Goal: Task Accomplishment & Management: Manage account settings

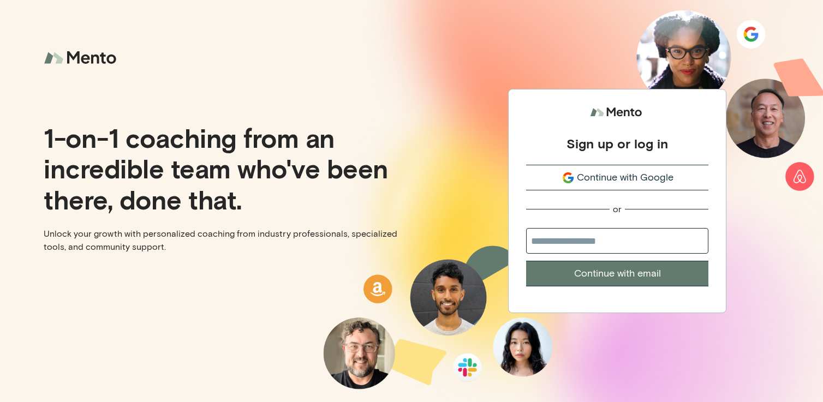
click at [84, 114] on div "1-on-1 coaching from an incredible team who've been there, done that. Unlock yo…" at bounding box center [206, 201] width 412 height 402
click at [568, 239] on input "email" at bounding box center [617, 241] width 182 height 26
type input "**********"
click at [585, 276] on button "Continue with email" at bounding box center [617, 274] width 182 height 26
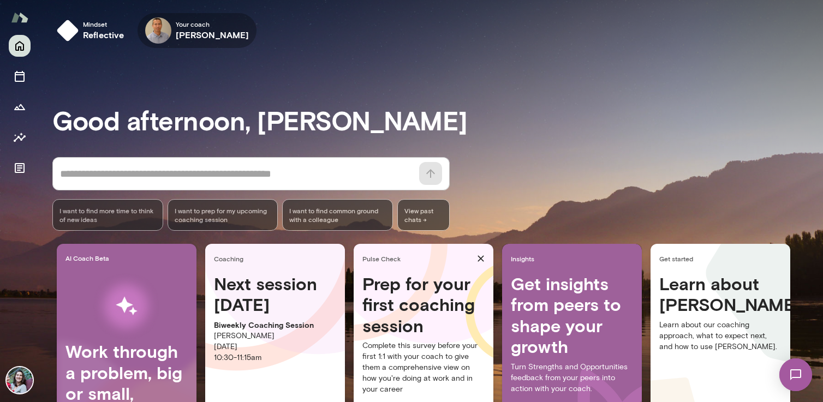
click at [0, 0] on icon "button" at bounding box center [0, 0] width 0 height 0
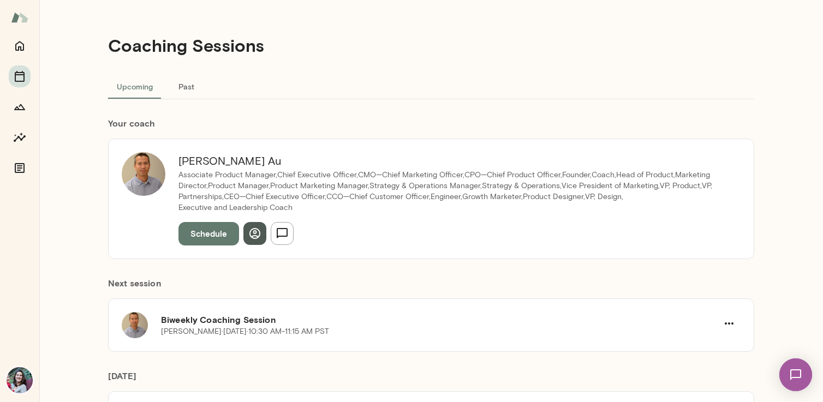
click at [251, 233] on icon "button" at bounding box center [254, 233] width 13 height 13
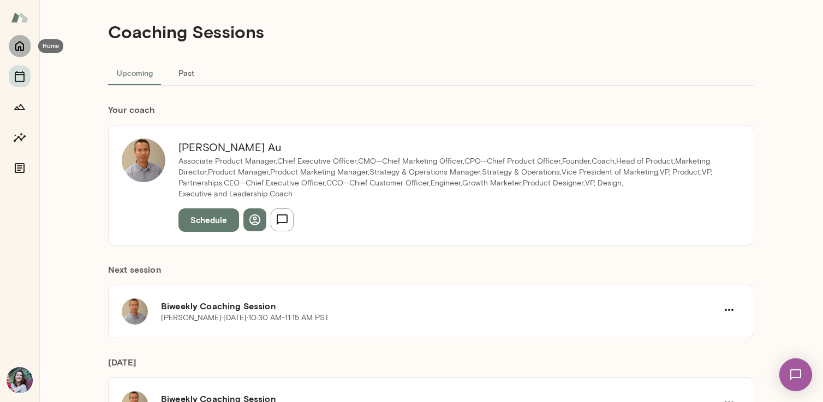
click at [20, 51] on icon "Home" at bounding box center [19, 45] width 13 height 13
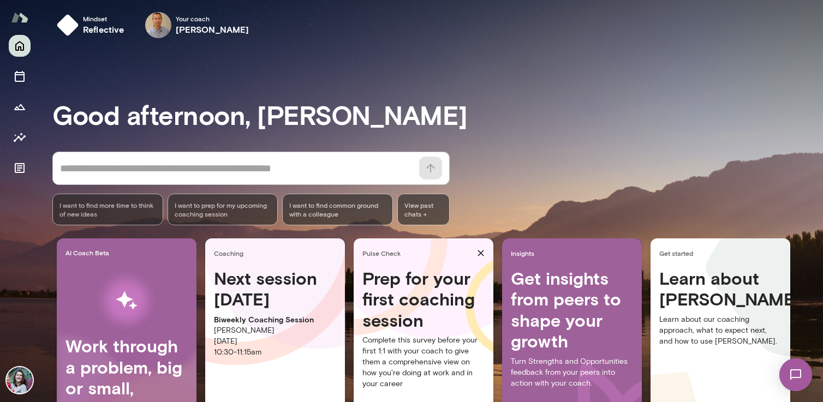
scroll to position [16, 0]
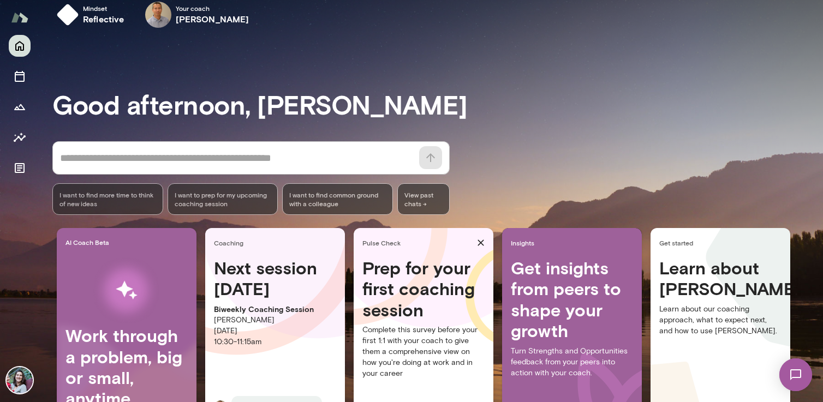
click at [808, 376] on img at bounding box center [796, 375] width 45 height 45
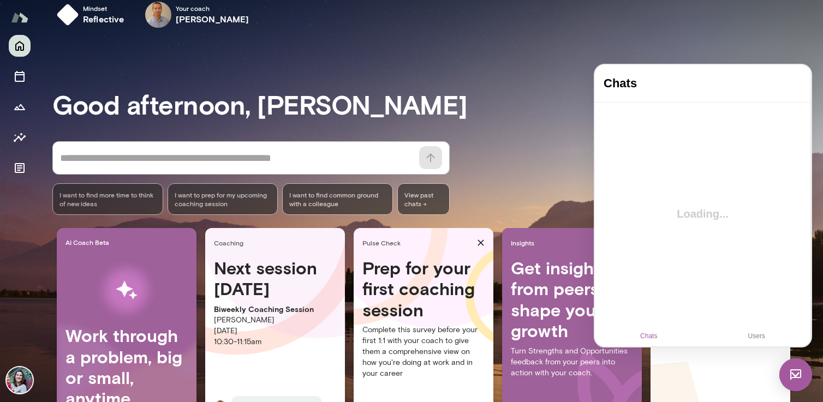
scroll to position [0, 0]
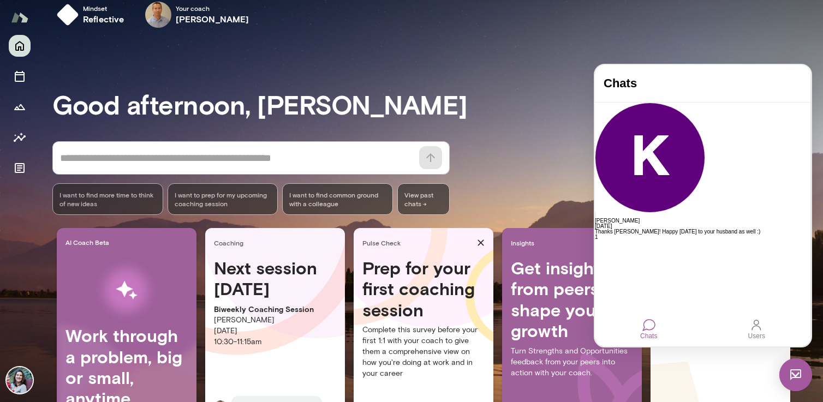
click at [640, 329] on div "Chats" at bounding box center [649, 328] width 26 height 29
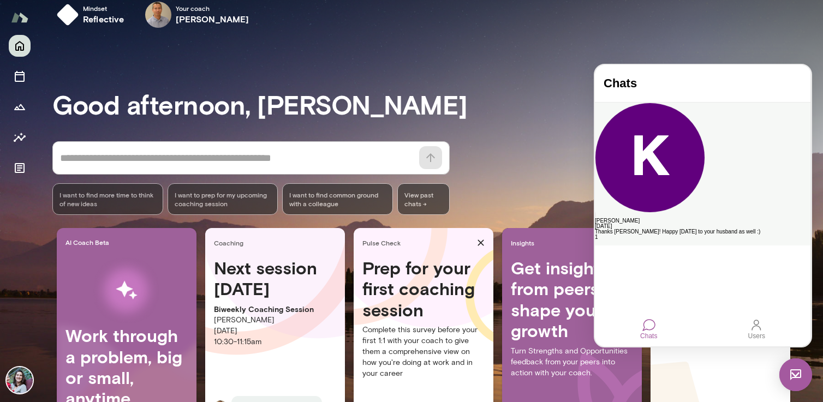
click at [750, 229] on div "Thanks Julia! Happy Father's Day to your husband as well :)" at bounding box center [703, 231] width 216 height 5
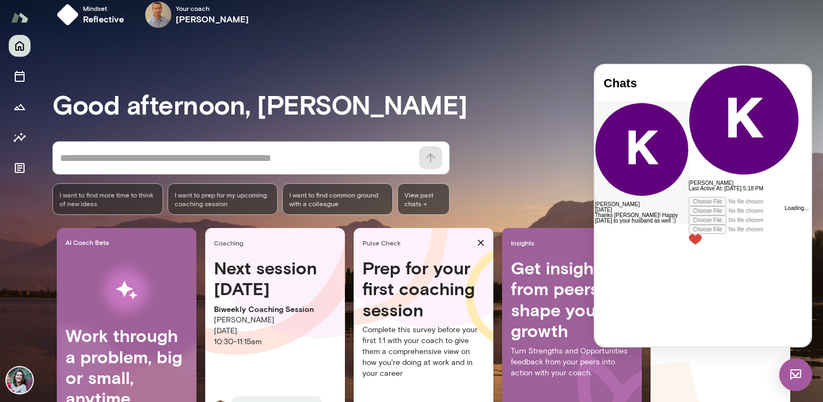
scroll to position [738, 0]
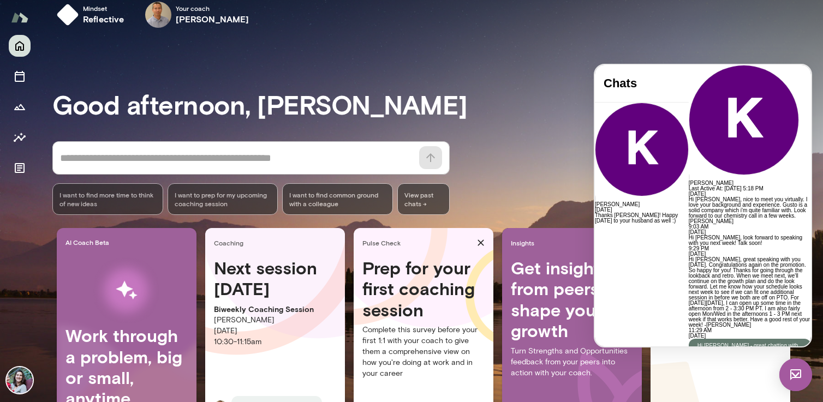
click at [605, 51] on div "Good afternoon, Julia * ​ ​ I want to find more time to think of new ideas I wa…" at bounding box center [437, 256] width 771 height 413
click at [563, 73] on div "Good afternoon, Julia * ​ ​ I want to find more time to think of new ideas I wa…" at bounding box center [437, 256] width 771 height 413
click at [271, 163] on textarea at bounding box center [236, 158] width 353 height 15
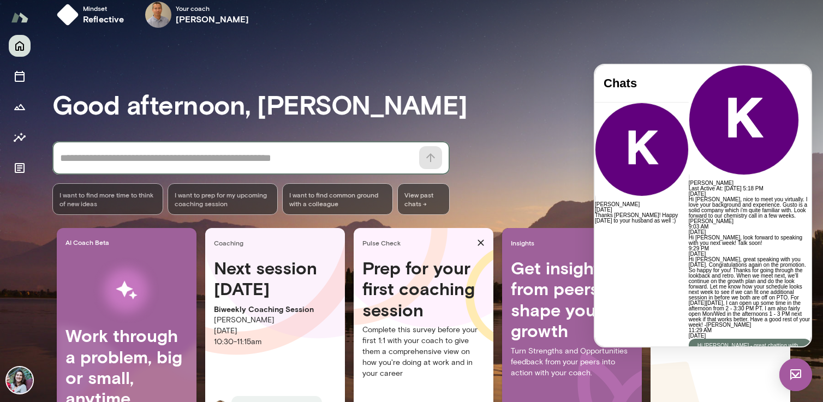
click at [271, 157] on textarea at bounding box center [236, 158] width 353 height 15
click at [796, 367] on img at bounding box center [796, 375] width 33 height 33
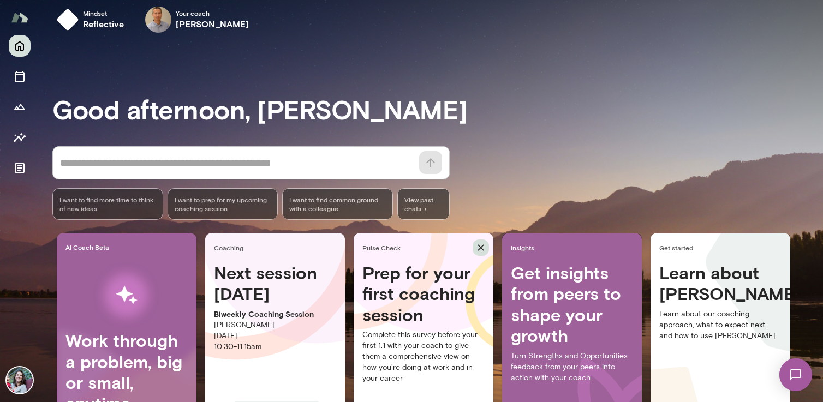
scroll to position [0, 0]
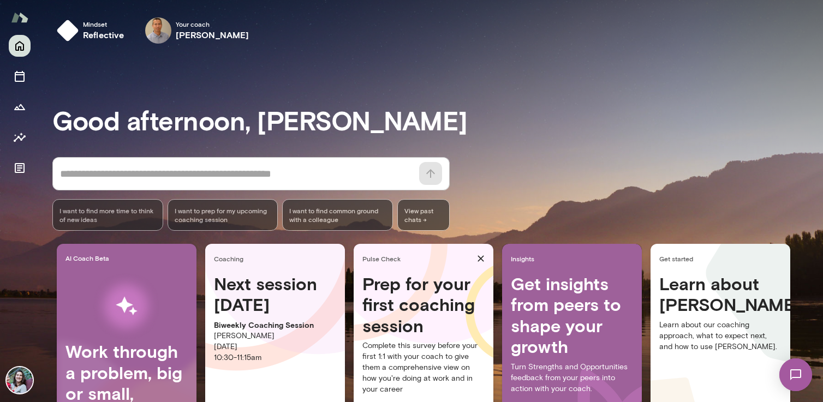
click at [255, 167] on textarea at bounding box center [236, 174] width 353 height 15
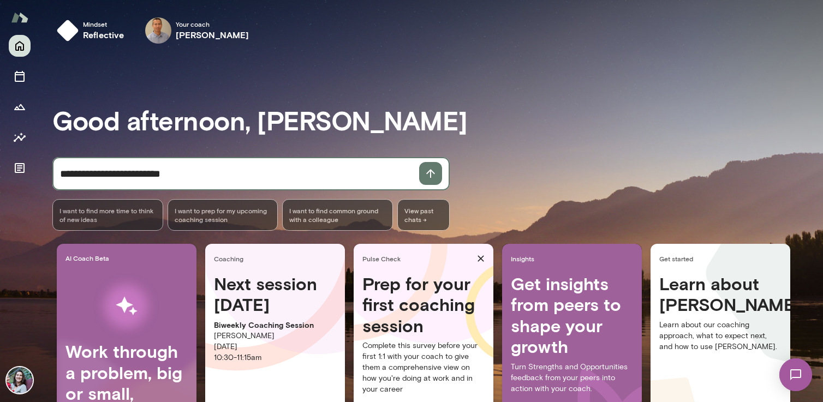
type textarea "**********"
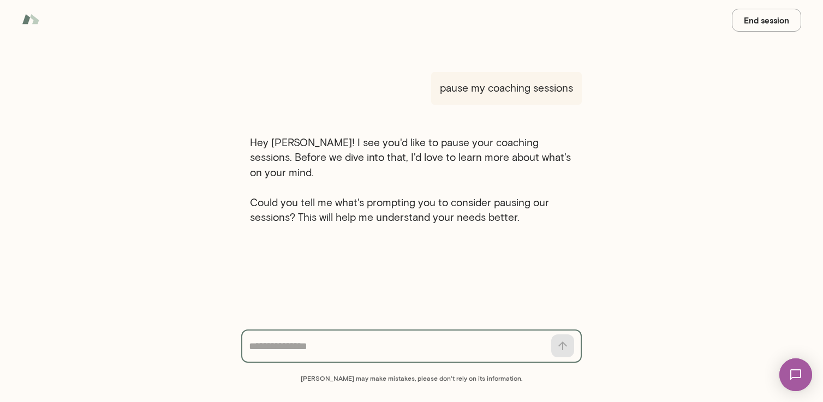
paste textarea "**********"
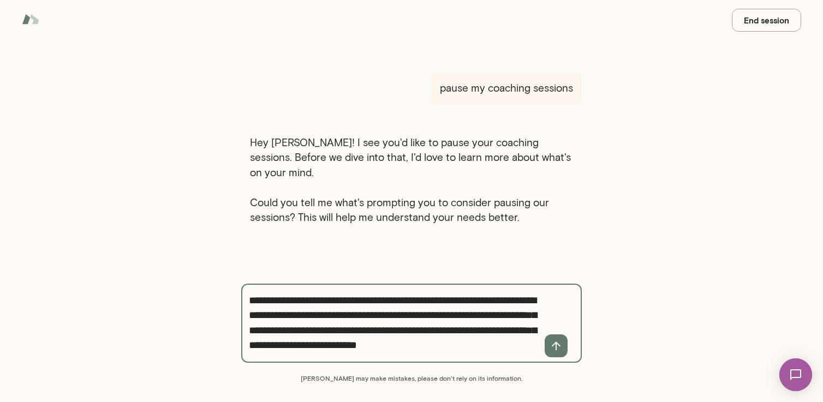
scroll to position [13, 0]
type textarea "**********"
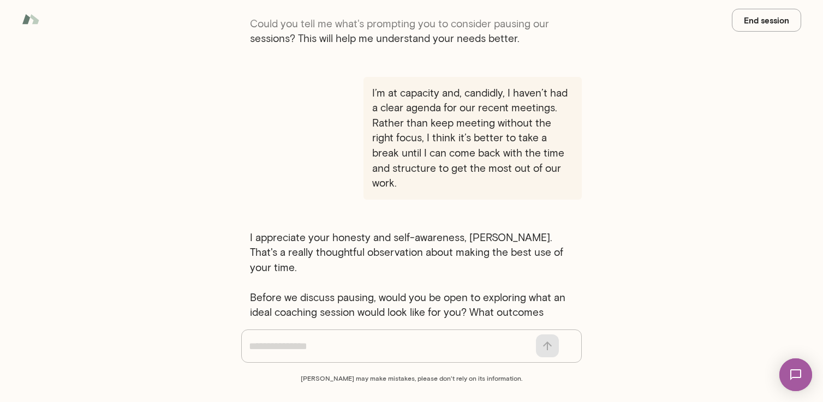
scroll to position [170, 0]
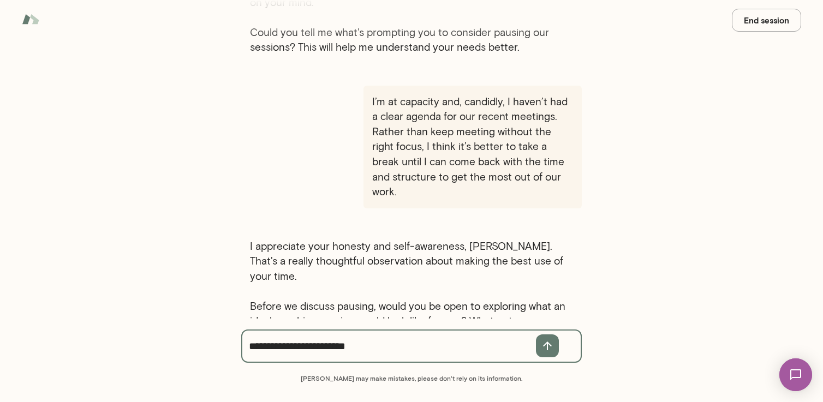
type textarea "**********"
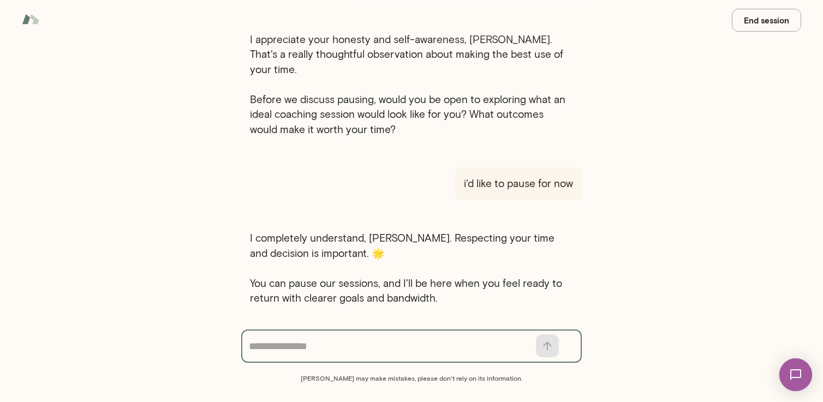
scroll to position [369, 0]
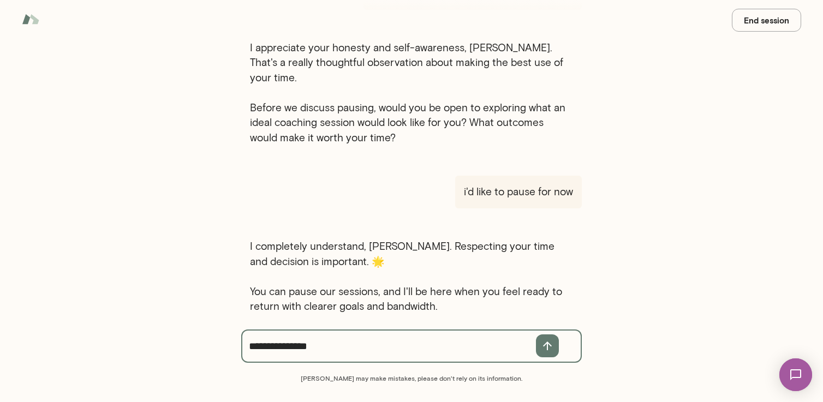
type textarea "**********"
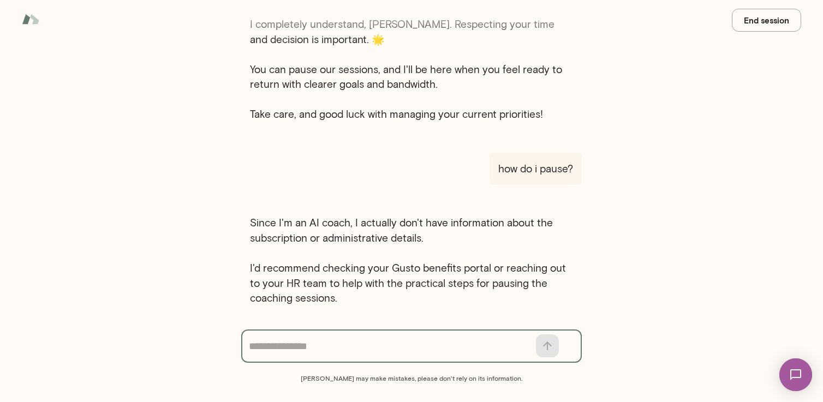
scroll to position [583, 0]
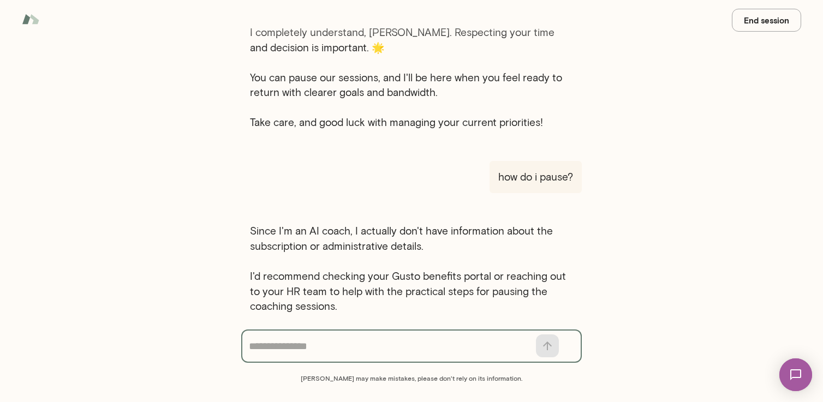
click at [32, 20] on img at bounding box center [30, 19] width 17 height 21
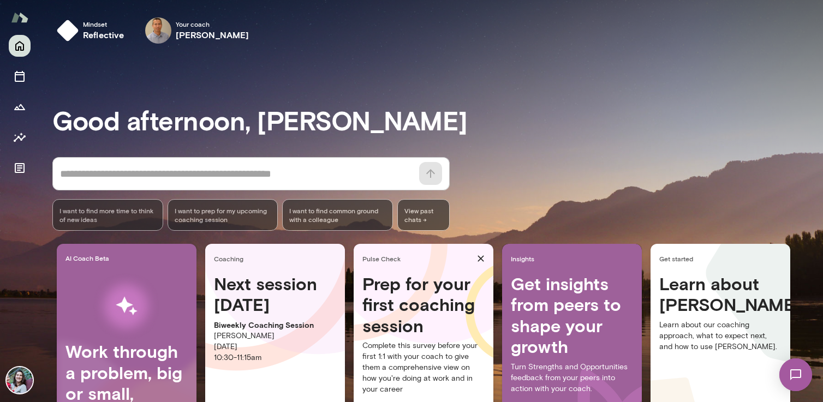
click at [20, 379] on img at bounding box center [20, 380] width 26 height 26
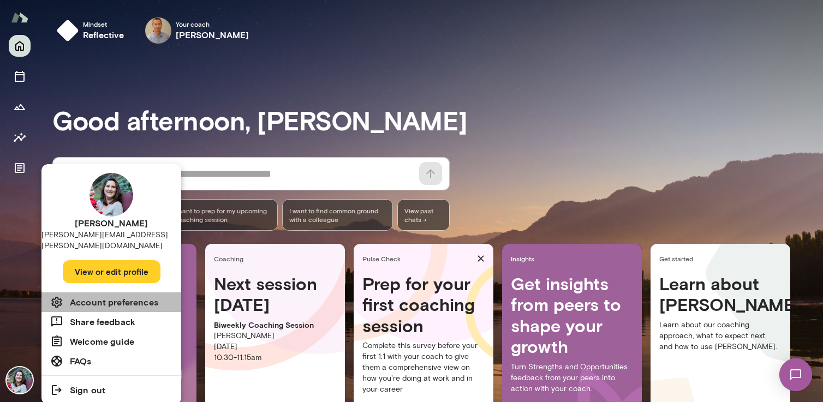
click at [72, 293] on li "Account preferences" at bounding box center [111, 303] width 140 height 20
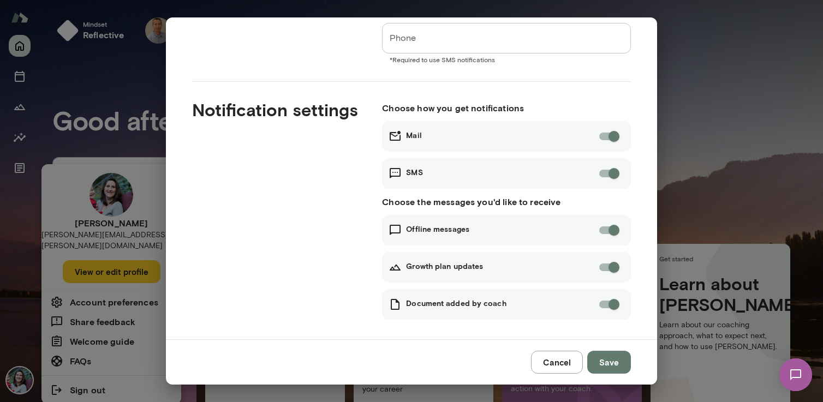
scroll to position [110, 0]
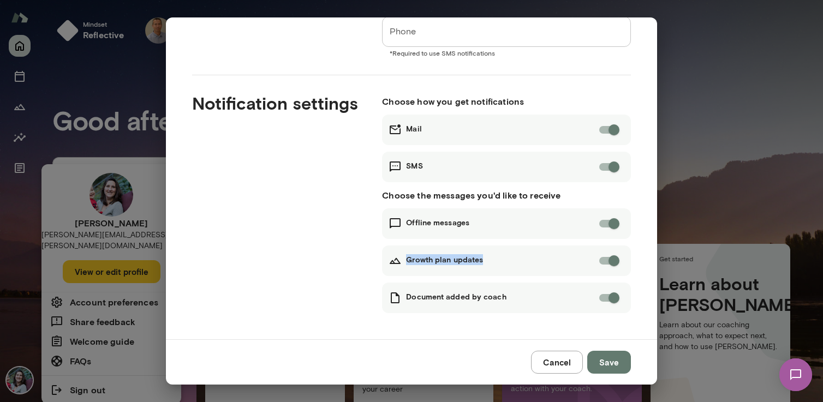
drag, startPoint x: 407, startPoint y: 260, endPoint x: 507, endPoint y: 260, distance: 100.4
click at [507, 260] on div "Growth plan updates" at bounding box center [506, 261] width 249 height 31
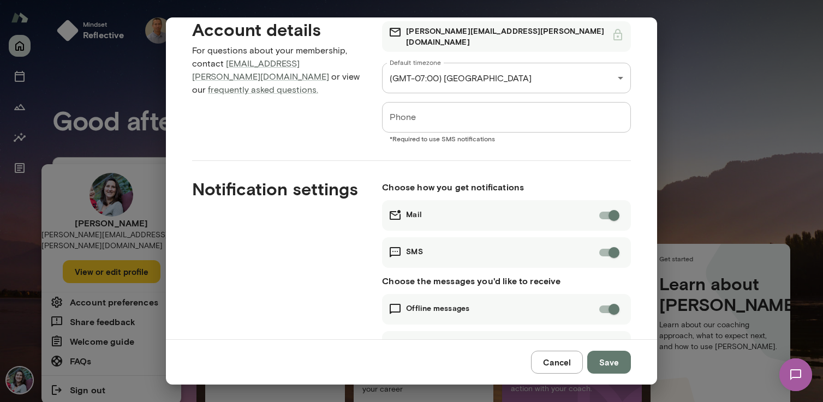
scroll to position [39, 0]
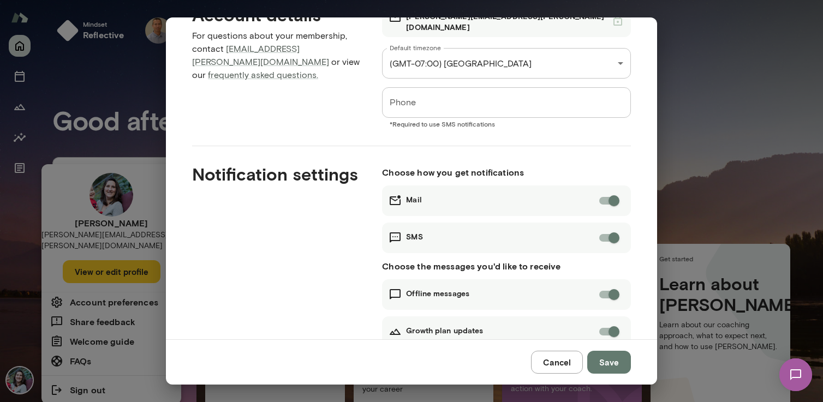
click at [556, 364] on button "Cancel" at bounding box center [557, 362] width 52 height 23
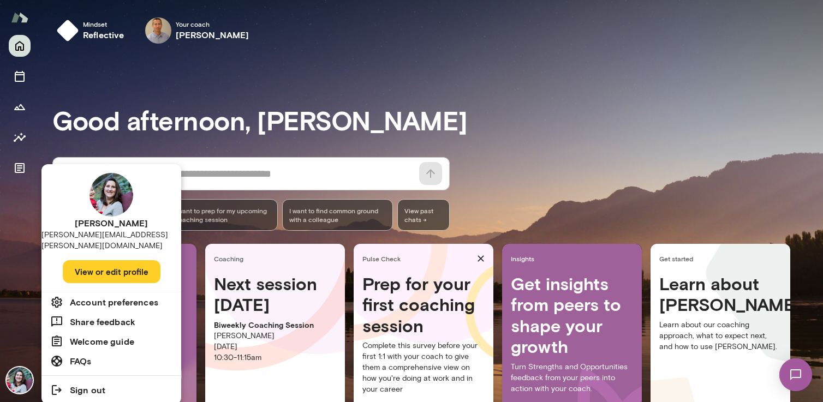
click at [174, 67] on div at bounding box center [411, 201] width 823 height 402
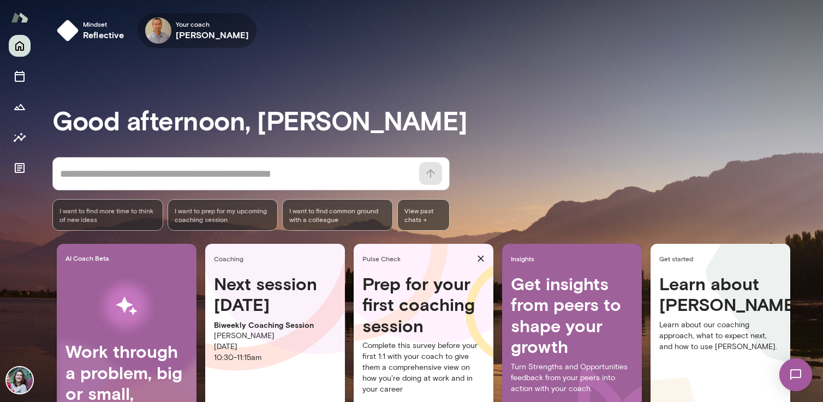
click at [0, 0] on icon "button" at bounding box center [0, 0] width 0 height 0
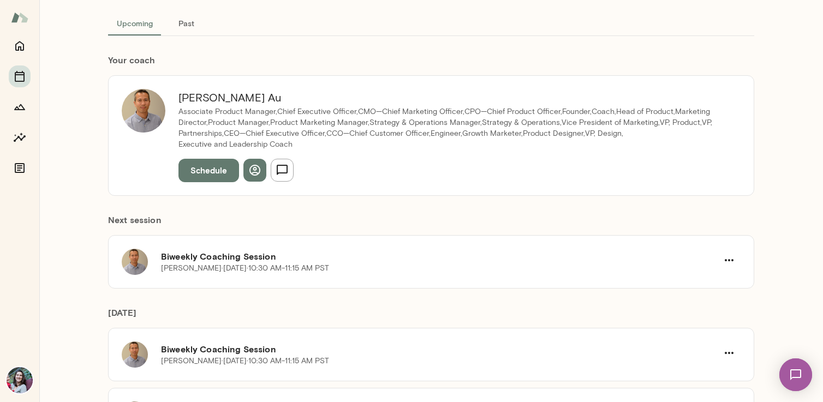
scroll to position [71, 0]
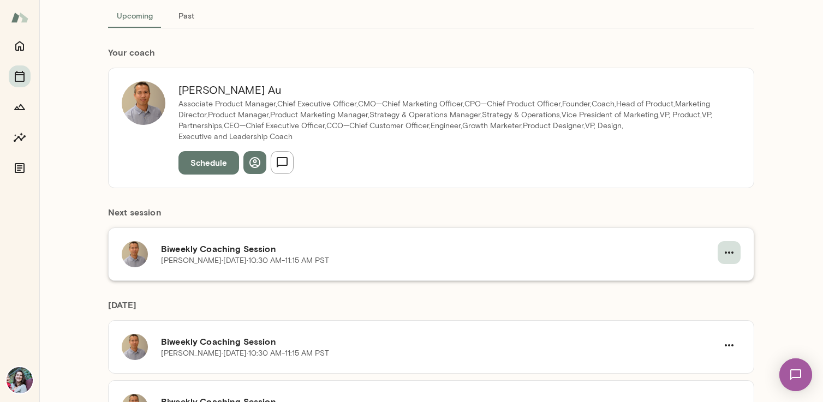
click at [729, 255] on icon "button" at bounding box center [729, 252] width 13 height 13
click at [408, 277] on div at bounding box center [411, 201] width 823 height 402
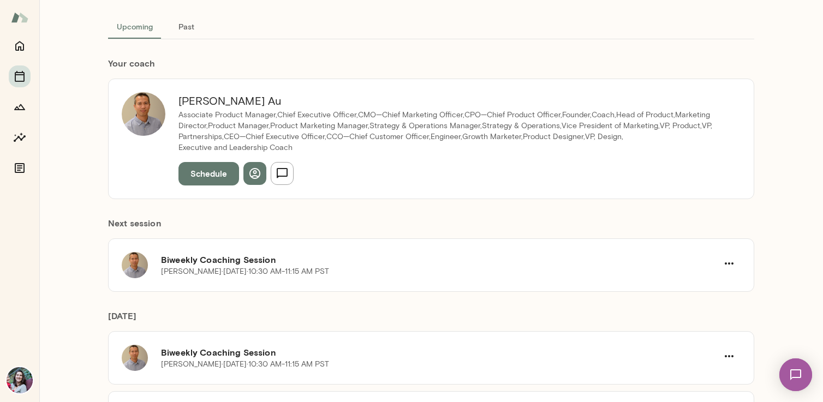
scroll to position [61, 0]
click at [732, 265] on icon "button" at bounding box center [729, 262] width 13 height 13
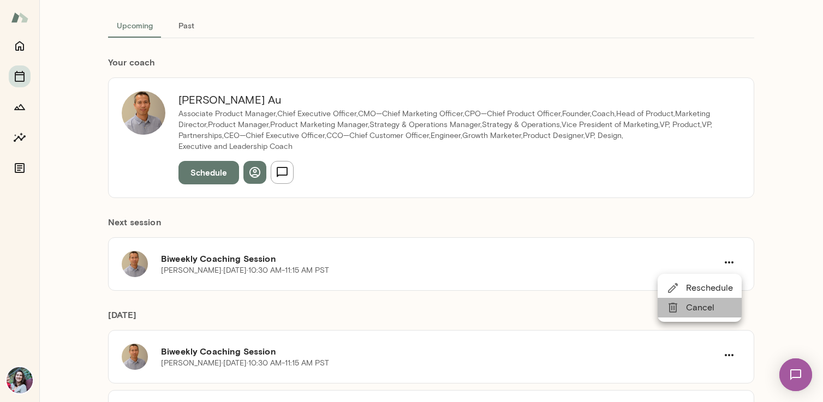
click at [715, 309] on span "Cancel" at bounding box center [709, 307] width 47 height 13
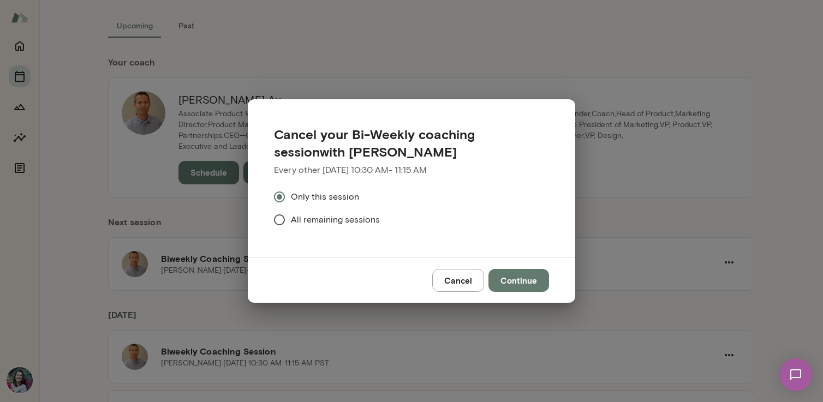
click at [315, 224] on span "All remaining sessions" at bounding box center [335, 219] width 89 height 13
click at [540, 283] on button "Continue" at bounding box center [519, 280] width 61 height 23
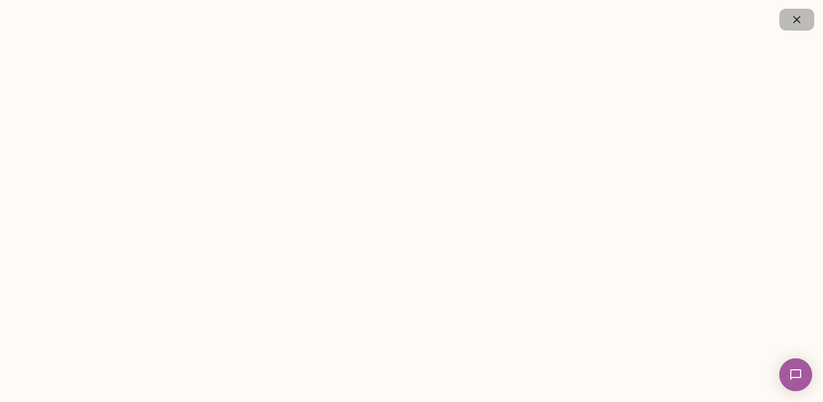
click at [796, 25] on icon "button" at bounding box center [796, 19] width 13 height 13
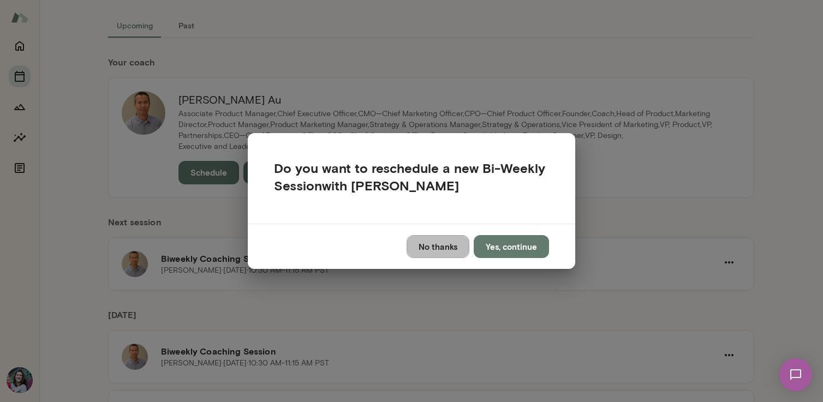
click at [446, 252] on button "No thanks" at bounding box center [438, 246] width 63 height 23
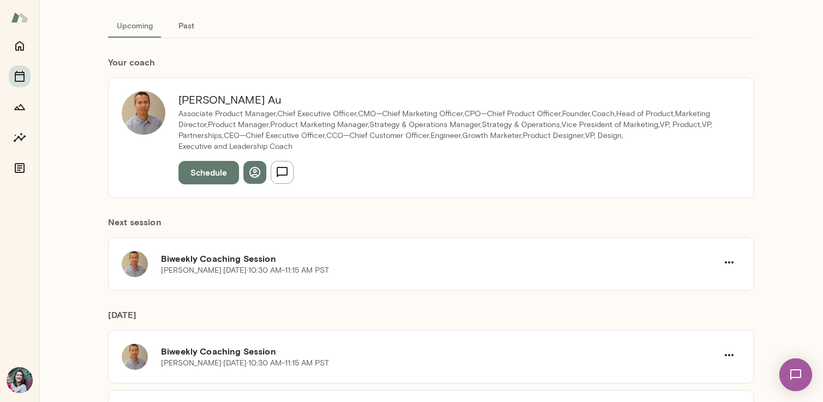
scroll to position [59, 0]
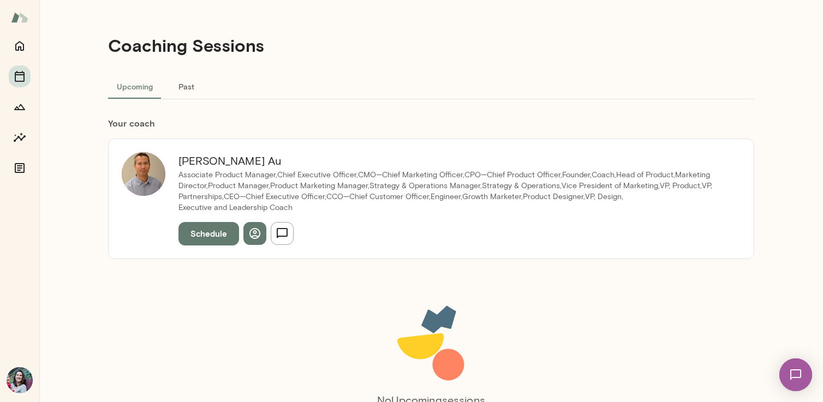
click at [178, 80] on button "Past" at bounding box center [186, 86] width 49 height 26
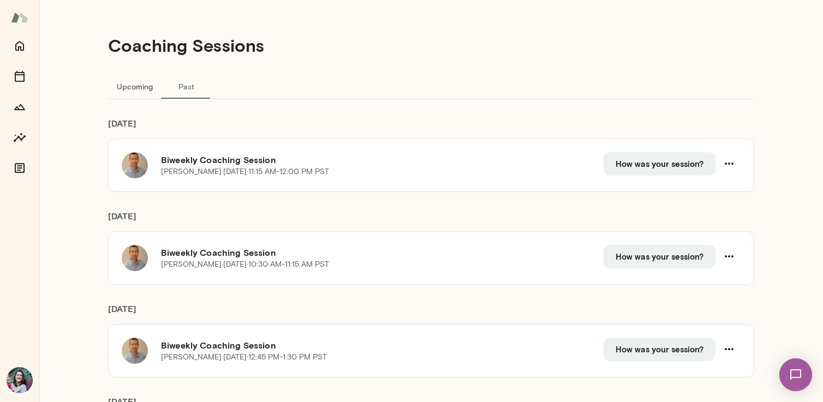
click at [138, 85] on button "Upcoming" at bounding box center [134, 86] width 53 height 26
